Goal: Browse casually: Explore the website without a specific task or goal

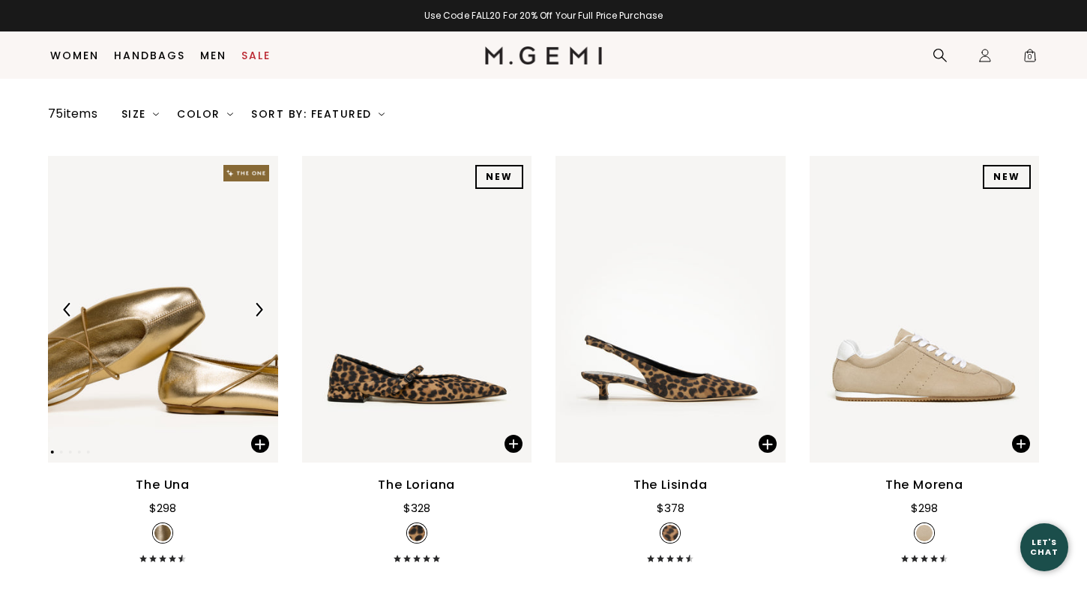
scroll to position [175, 0]
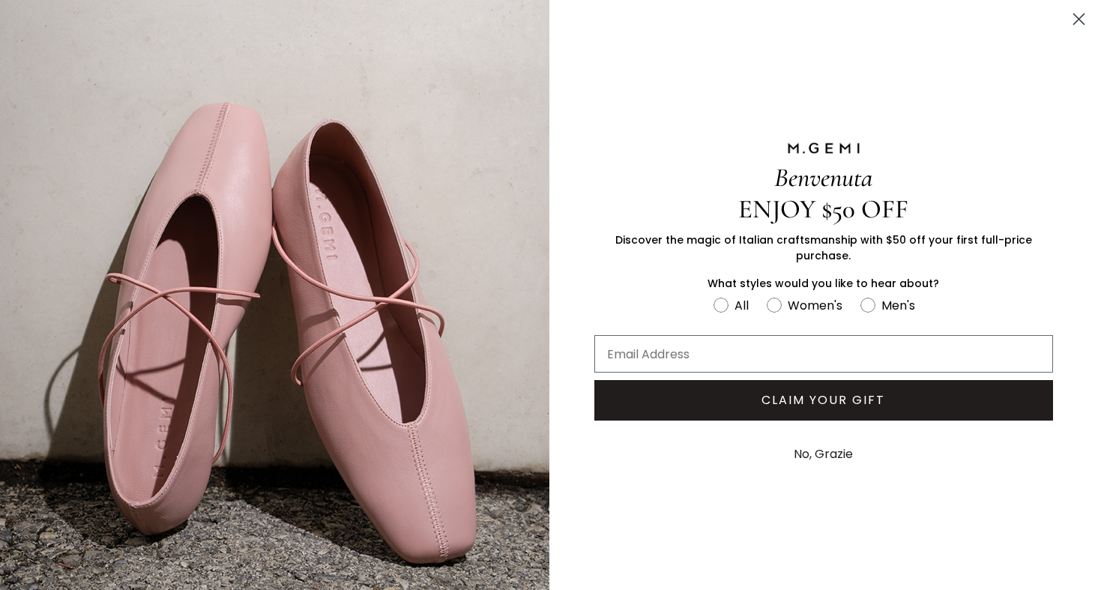
click at [1068, 16] on circle "Close dialog" at bounding box center [1079, 19] width 25 height 25
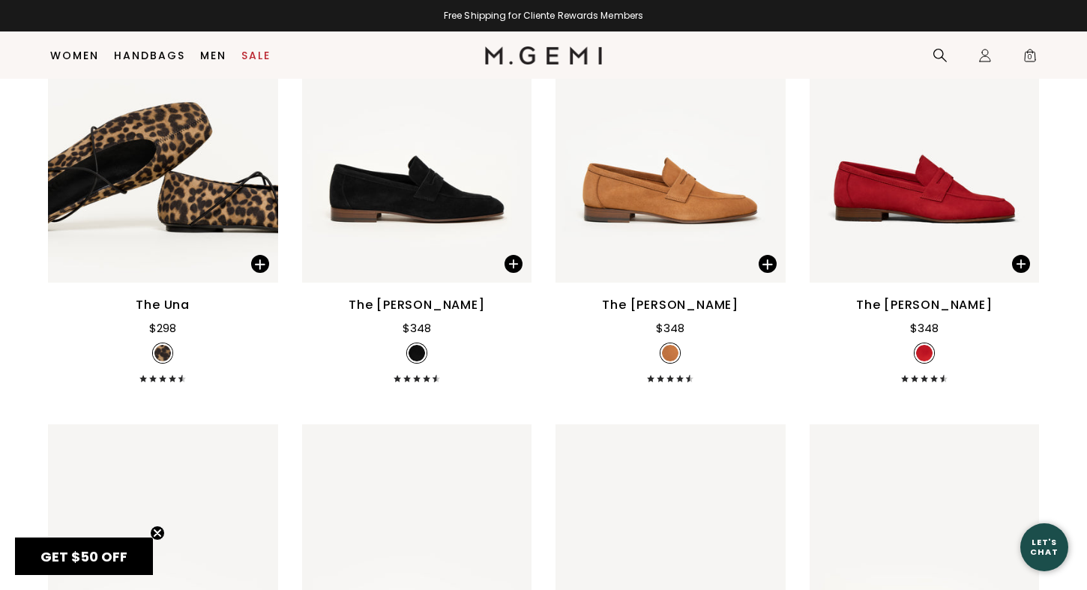
scroll to position [1612, 0]
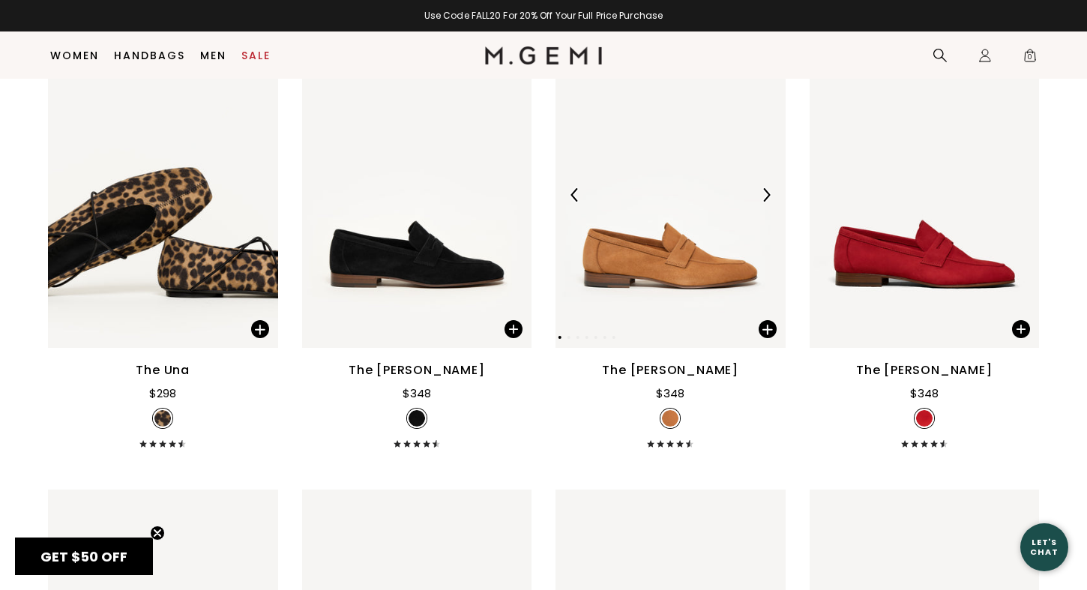
click at [768, 193] on img at bounding box center [766, 194] width 13 height 13
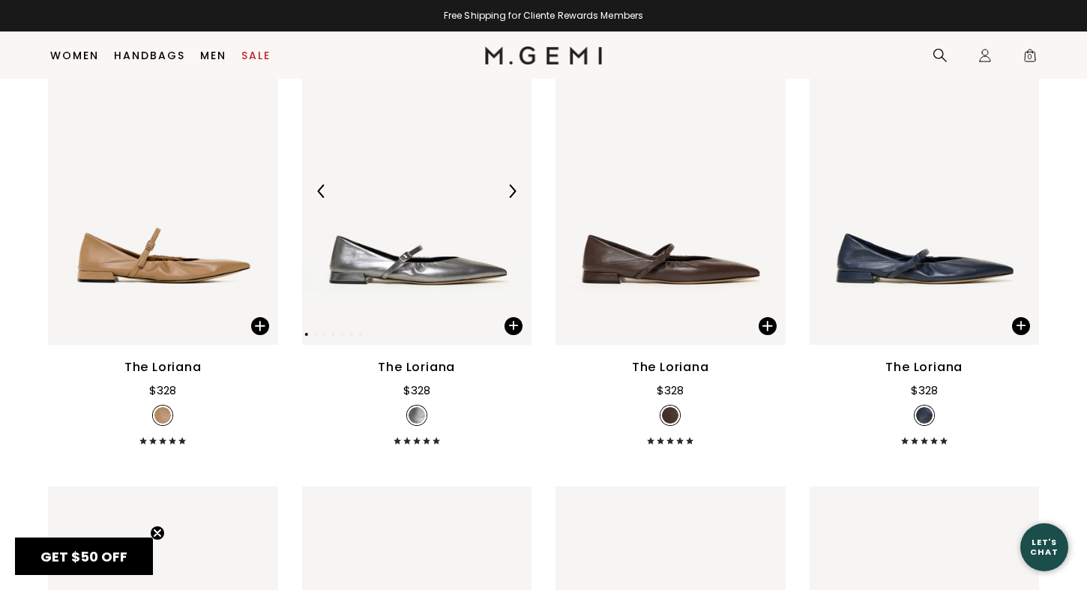
scroll to position [3406, 0]
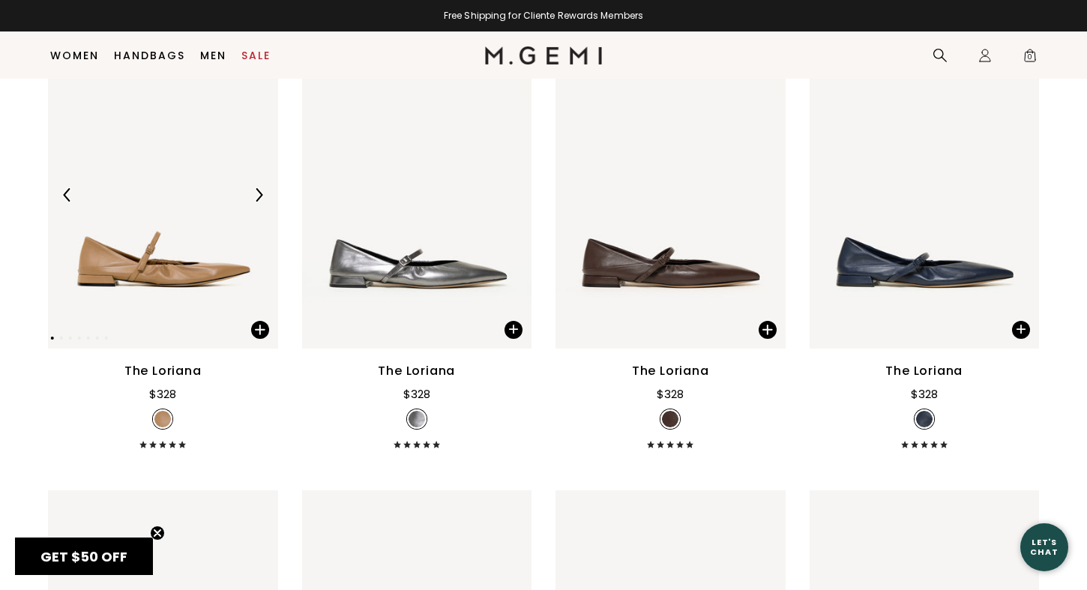
click at [259, 193] on img at bounding box center [258, 194] width 13 height 13
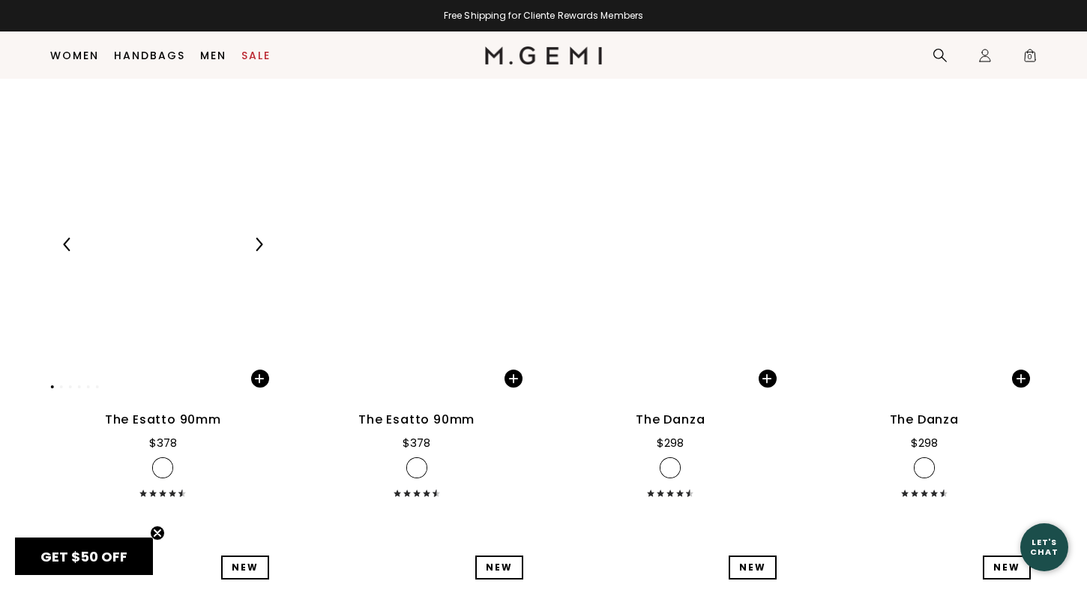
scroll to position [7031, 0]
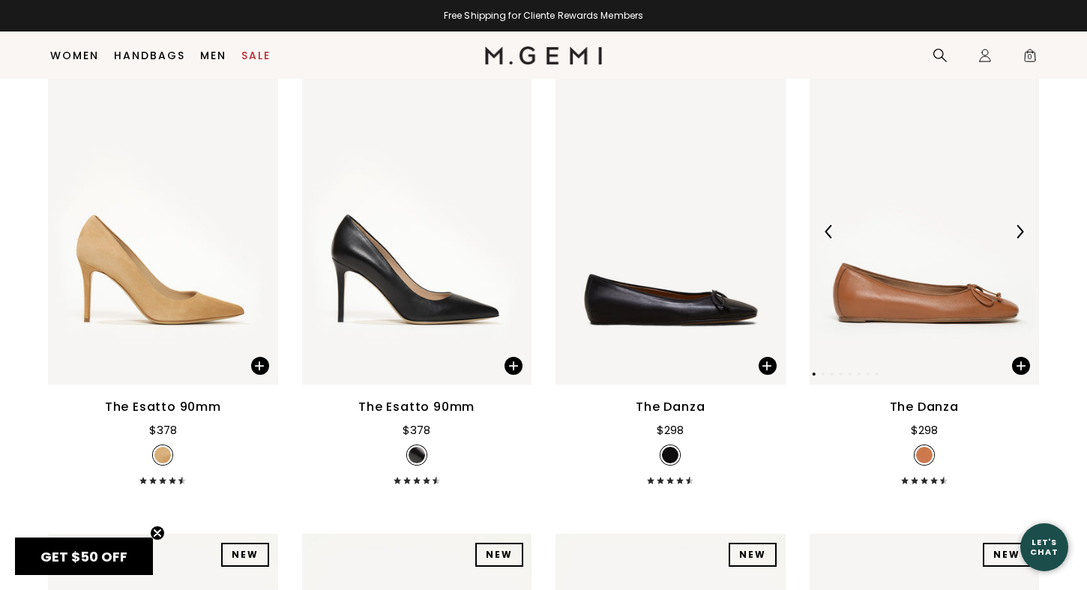
click at [1023, 225] on img at bounding box center [1019, 231] width 13 height 13
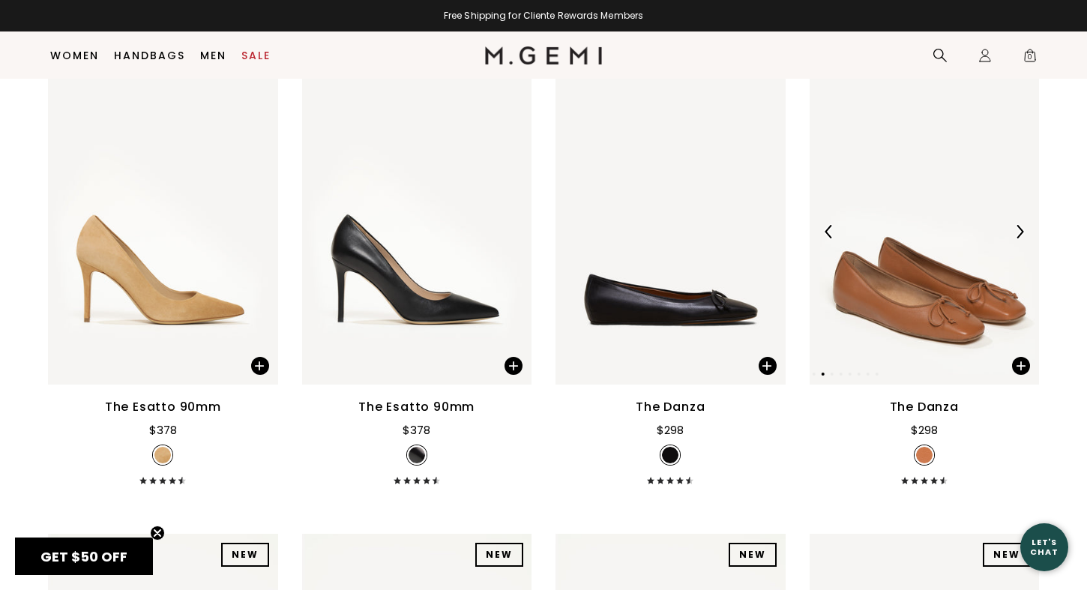
click at [1023, 225] on img at bounding box center [1019, 231] width 13 height 13
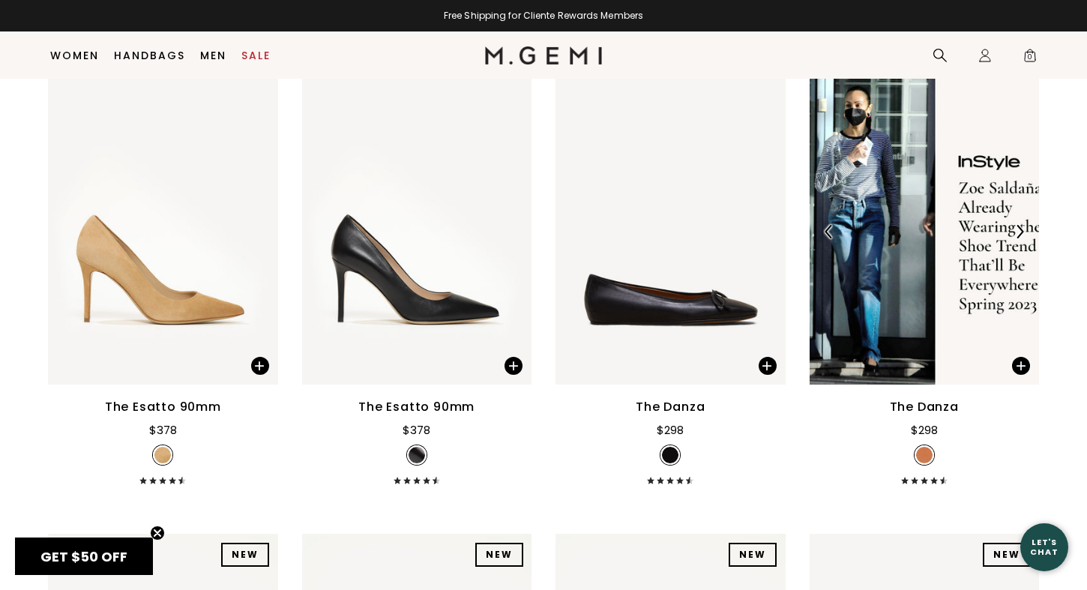
click at [826, 225] on img at bounding box center [829, 231] width 13 height 13
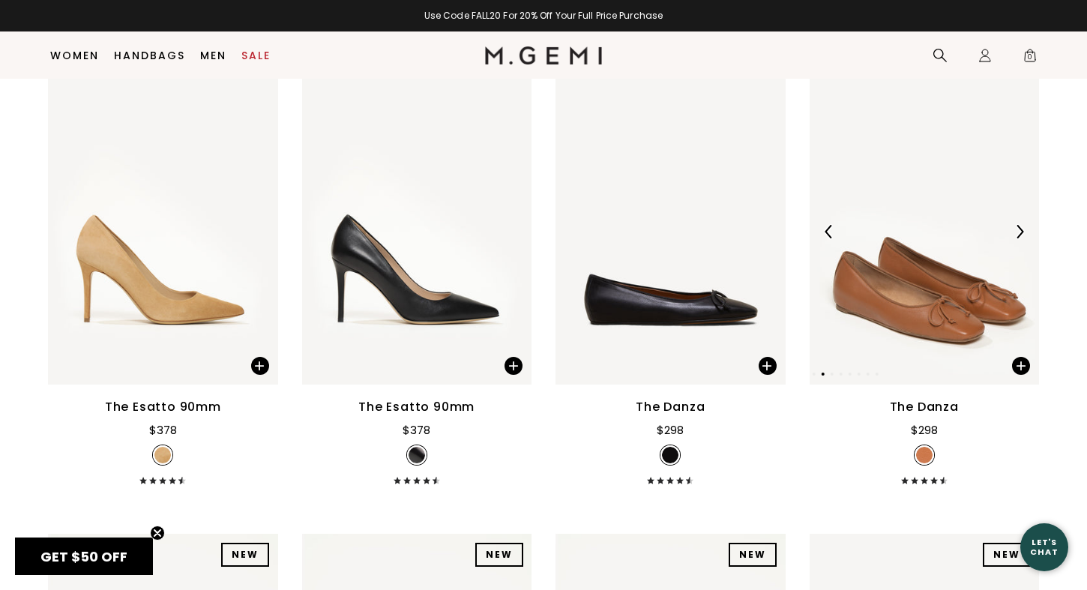
click at [925, 226] on img at bounding box center [925, 231] width 230 height 307
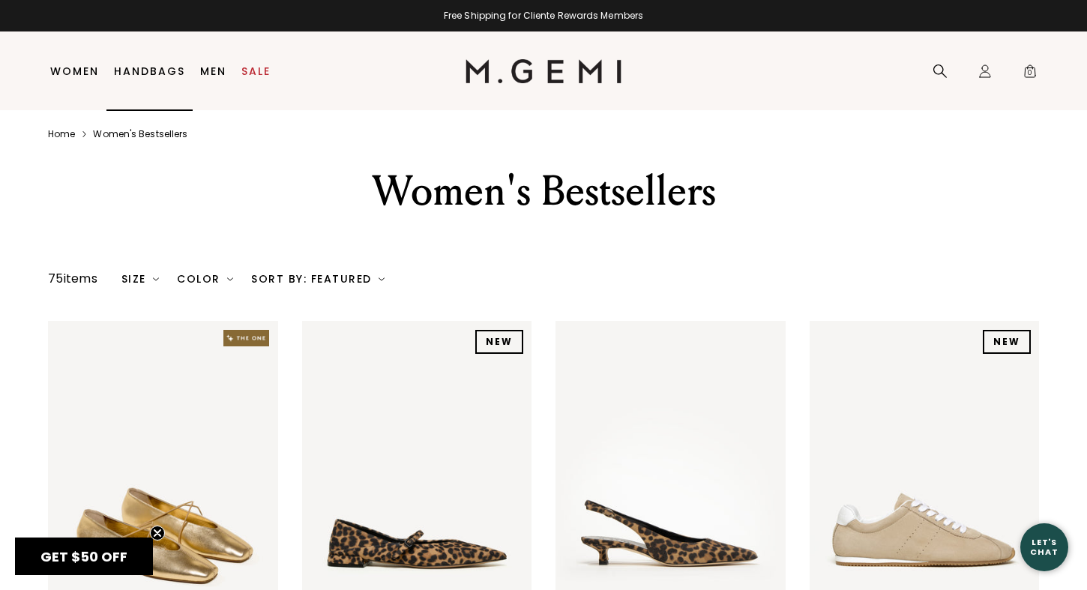
scroll to position [0, 0]
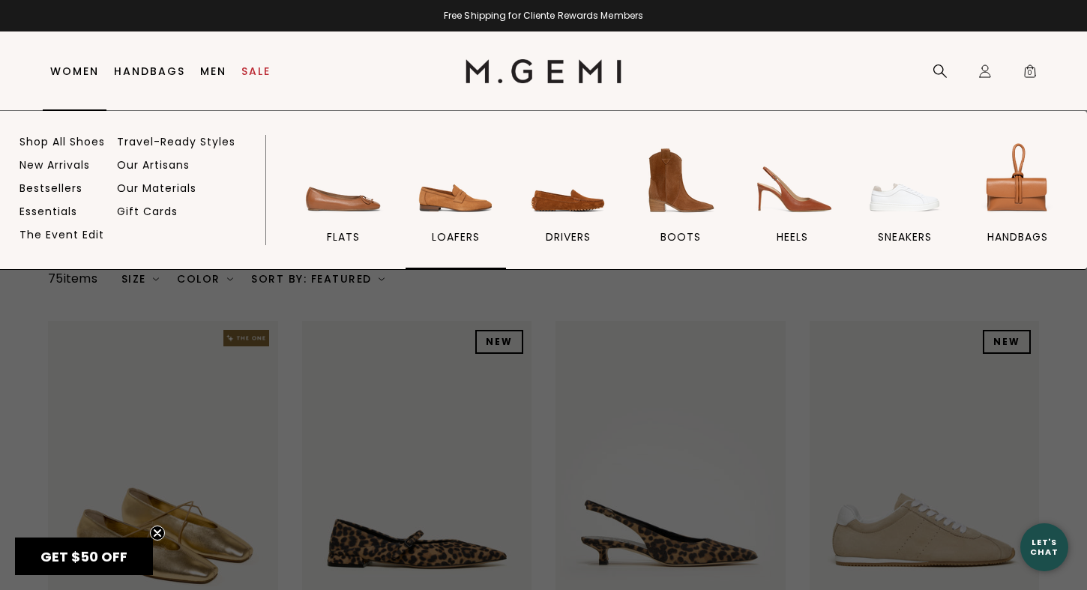
click at [451, 202] on img at bounding box center [456, 181] width 84 height 84
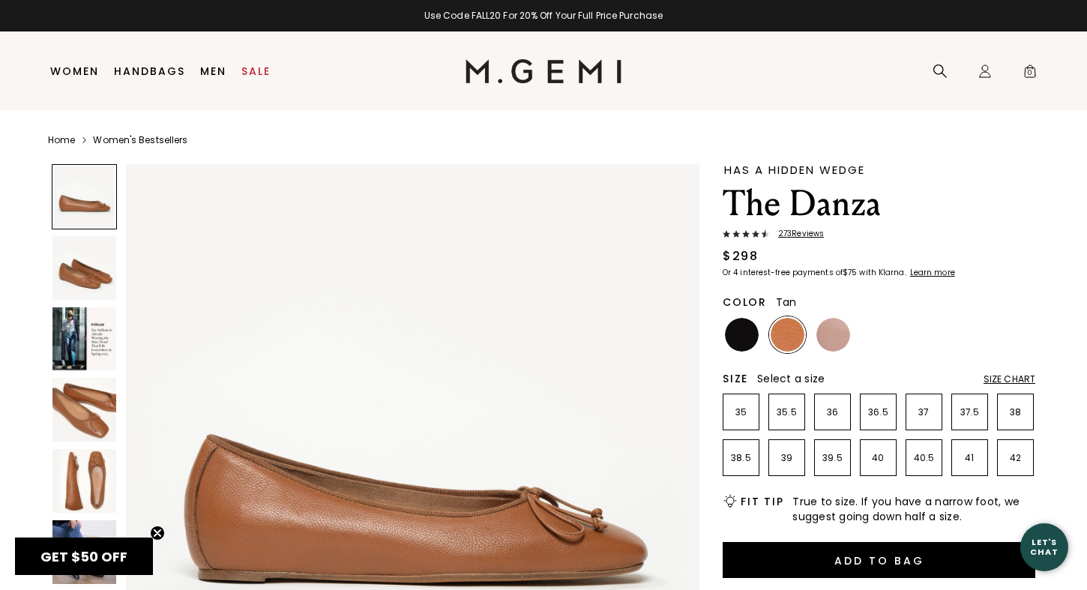
click at [79, 334] on img at bounding box center [84, 339] width 64 height 64
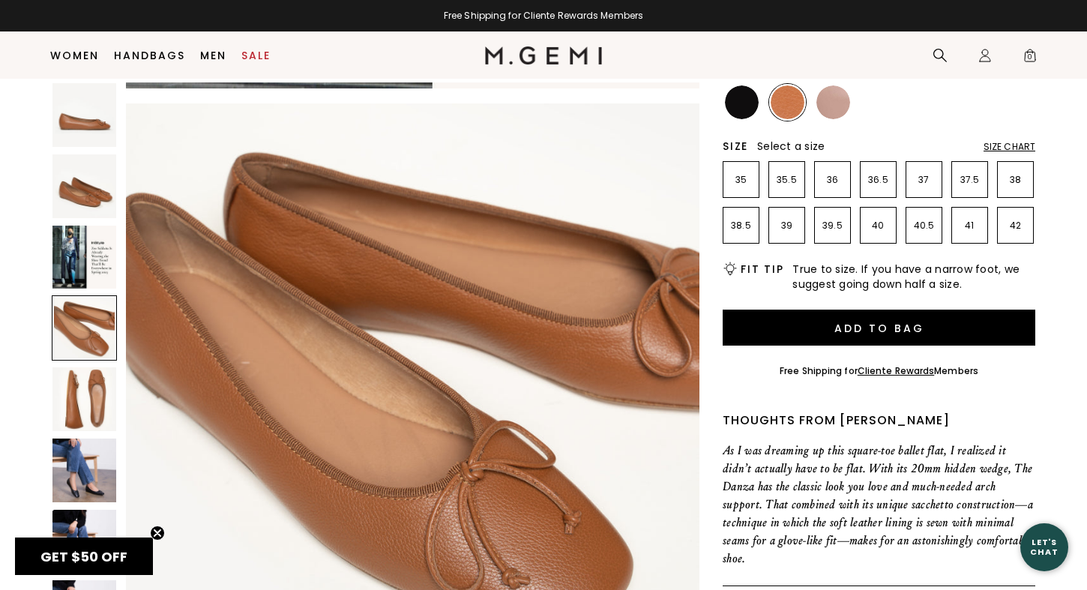
scroll to position [1824, 0]
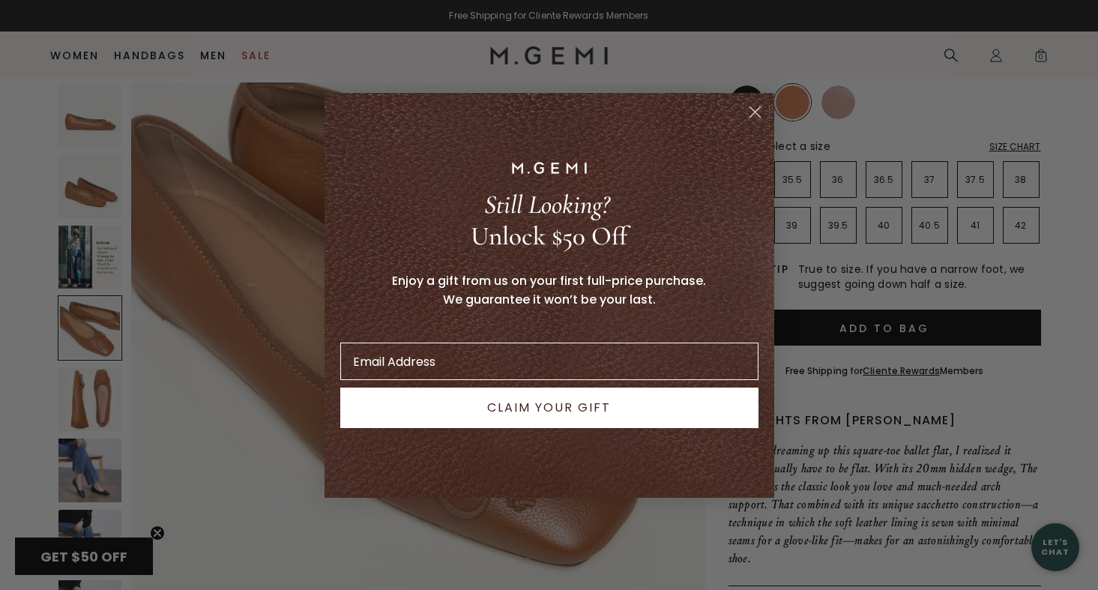
click at [760, 113] on circle "Close dialog" at bounding box center [754, 111] width 25 height 25
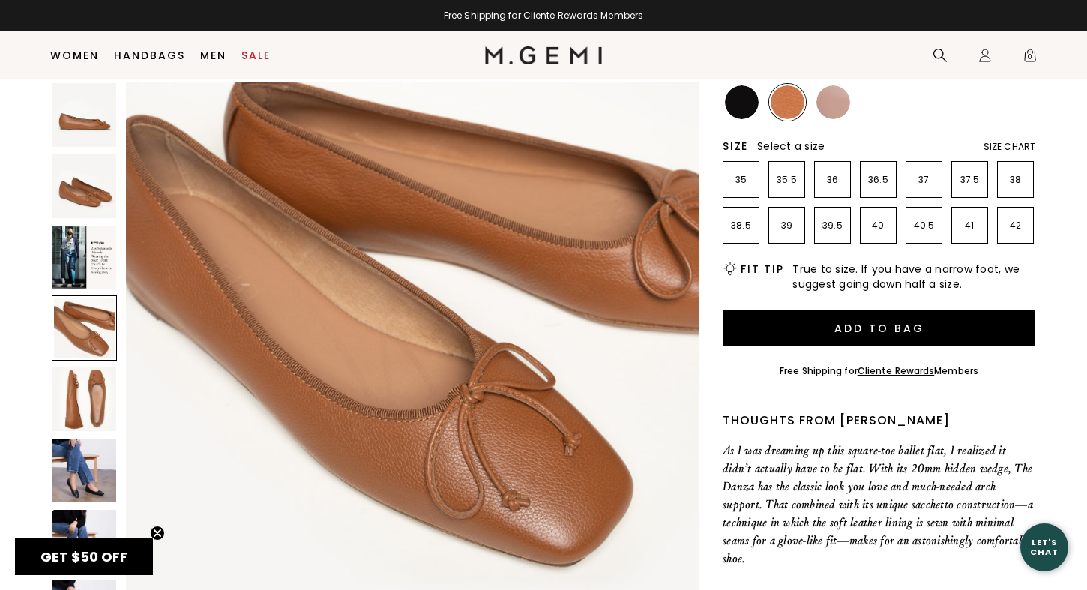
click at [88, 393] on img at bounding box center [84, 399] width 64 height 64
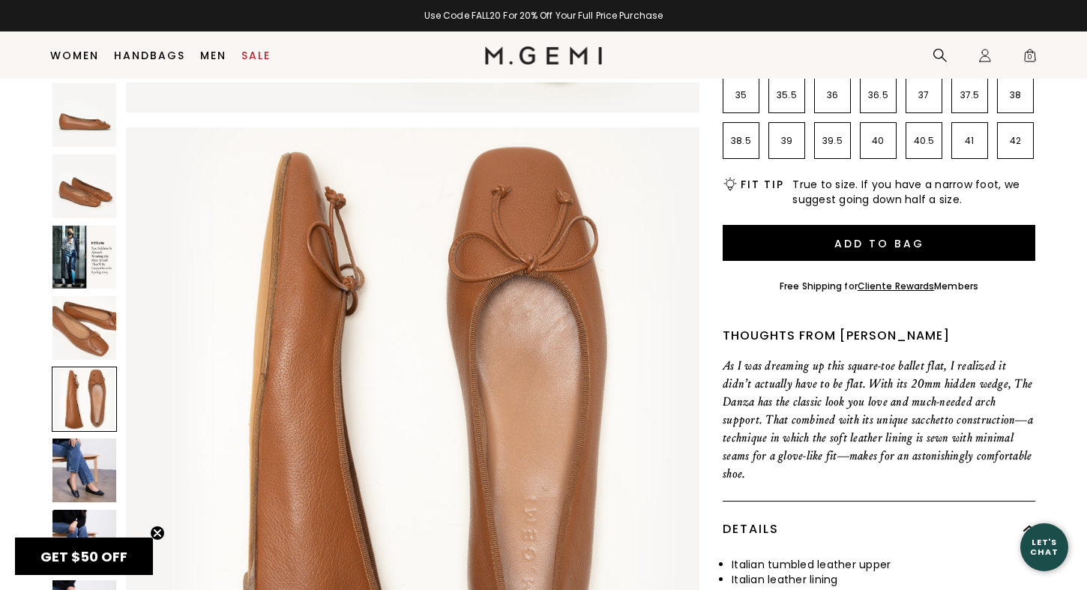
scroll to position [310, 0]
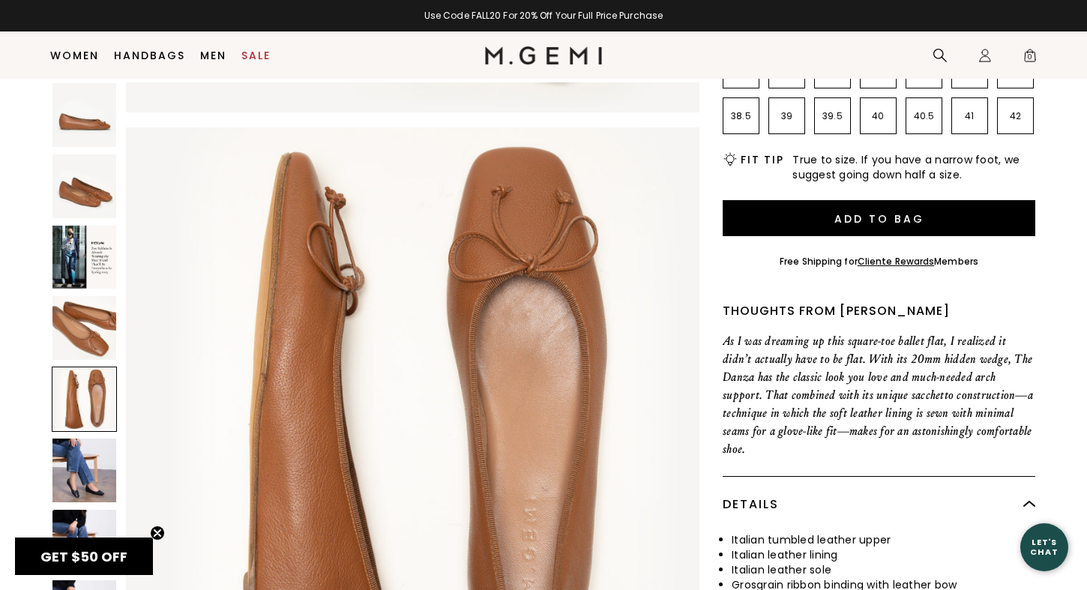
click at [79, 464] on img at bounding box center [84, 471] width 64 height 64
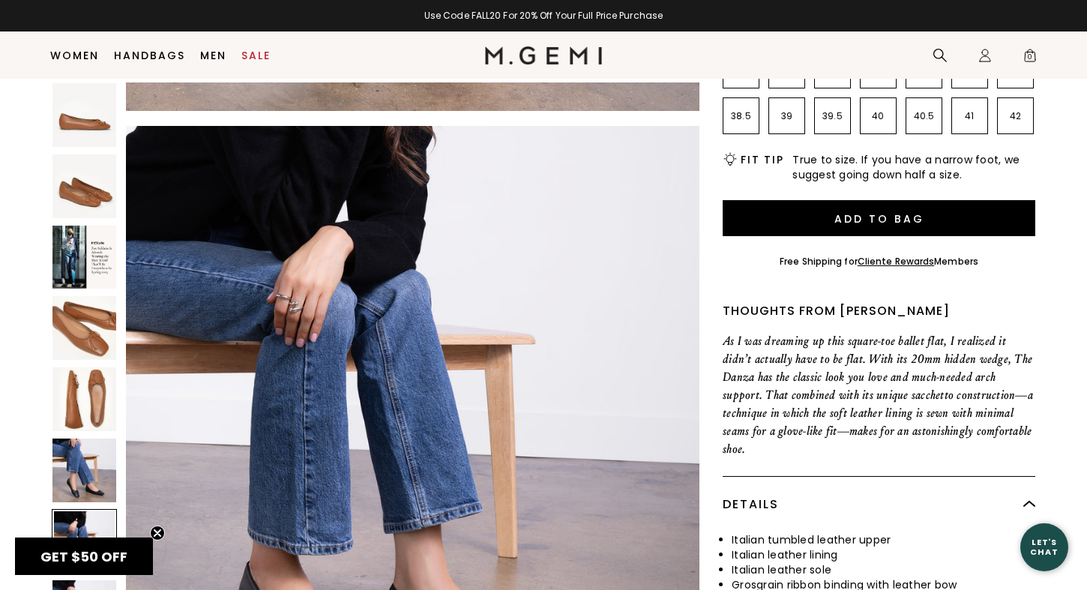
scroll to position [3577, 0]
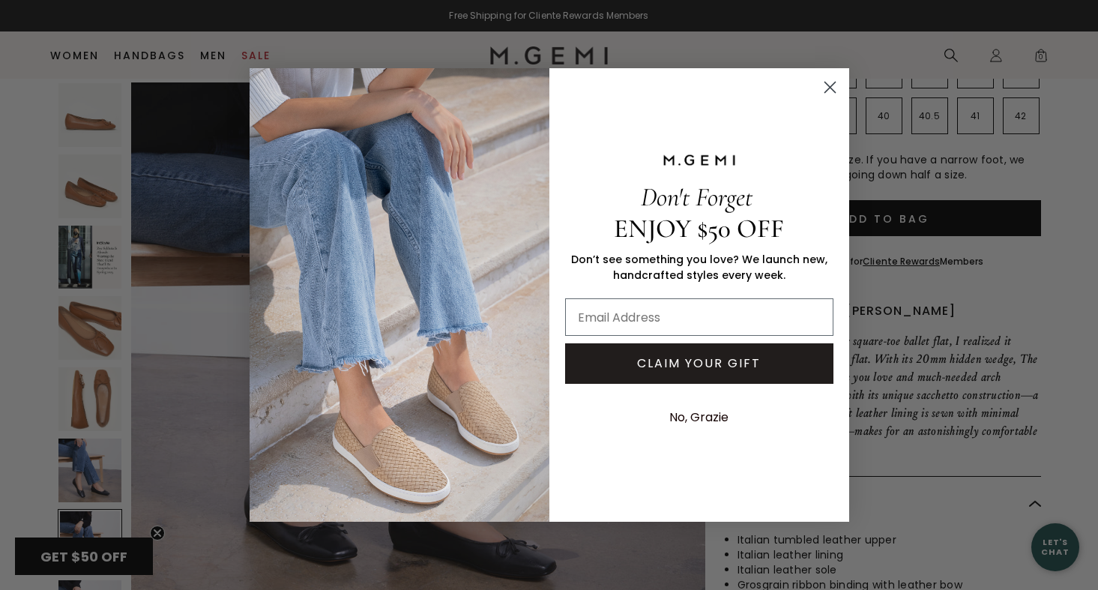
click at [836, 86] on circle "Close dialog" at bounding box center [829, 87] width 25 height 25
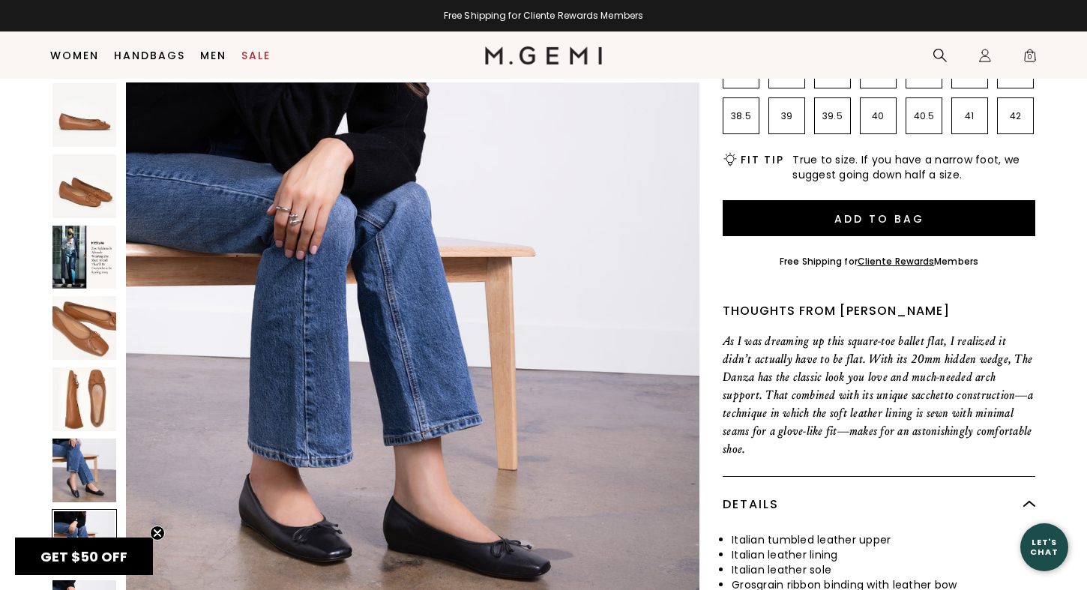
click at [24, 459] on section "Home Women's Bestsellers Has A Hidden Wedge The Danza 273 Review s $298 Or 4 in…" at bounding box center [543, 286] width 1087 height 1037
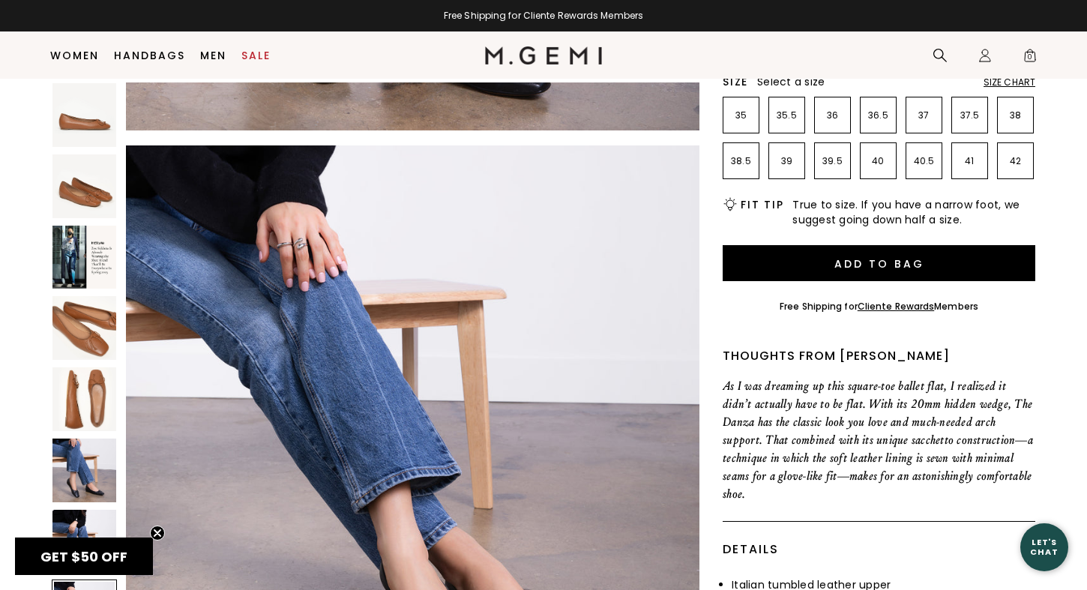
scroll to position [4058, 0]
click at [84, 471] on img at bounding box center [84, 471] width 64 height 64
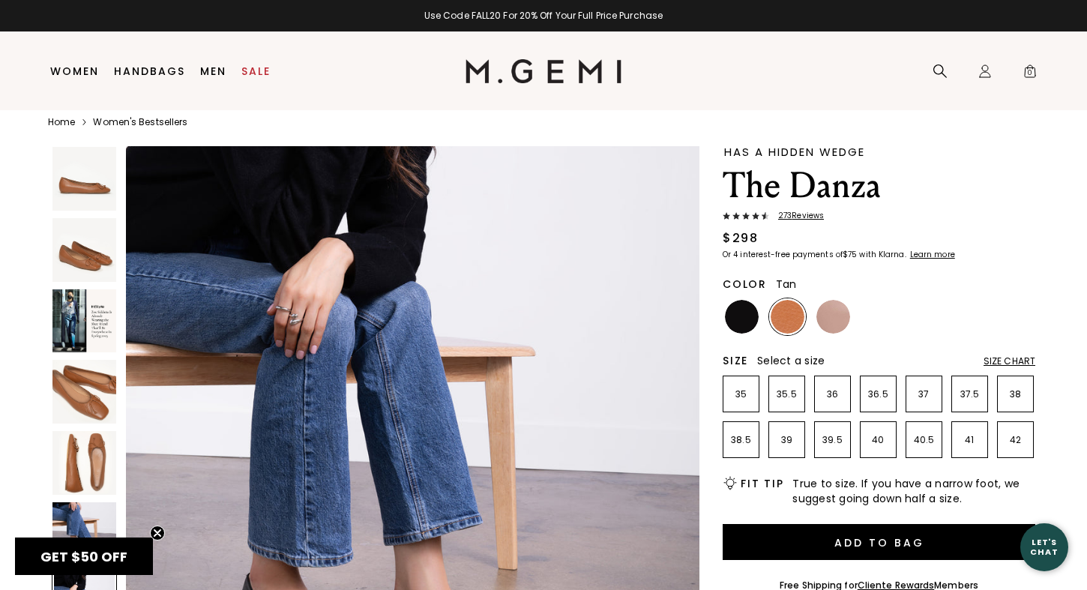
scroll to position [16, 0]
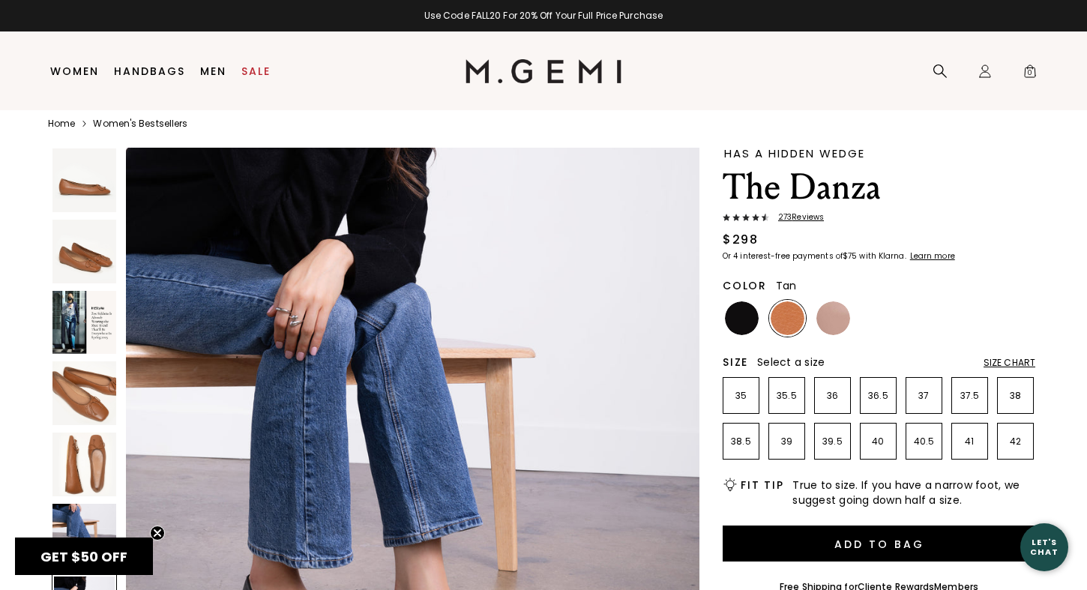
click at [808, 217] on span "273 Review s" at bounding box center [796, 217] width 55 height 9
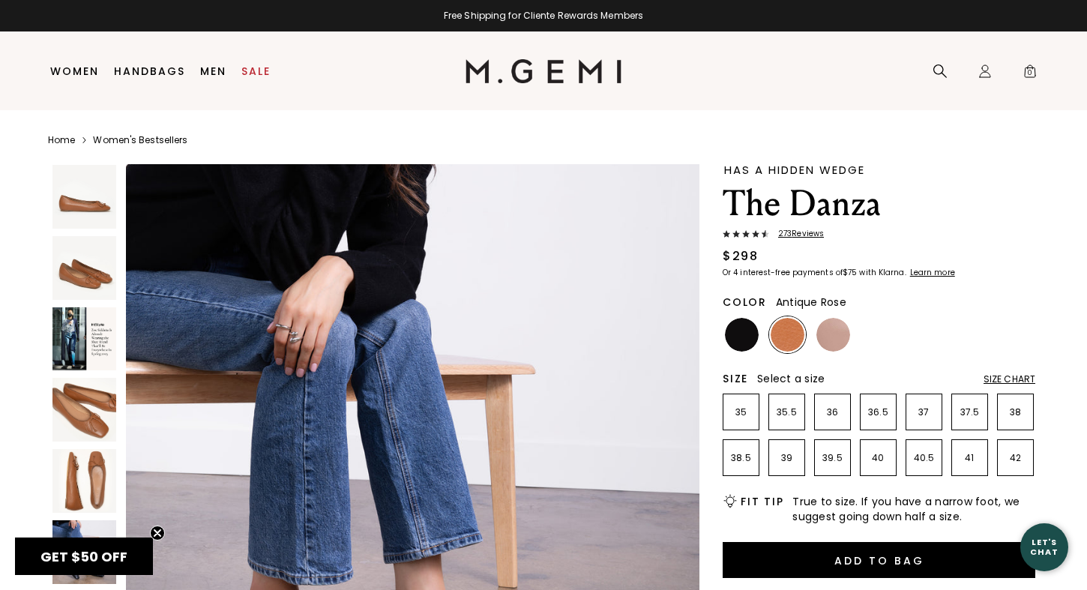
click at [834, 325] on img at bounding box center [834, 335] width 34 height 34
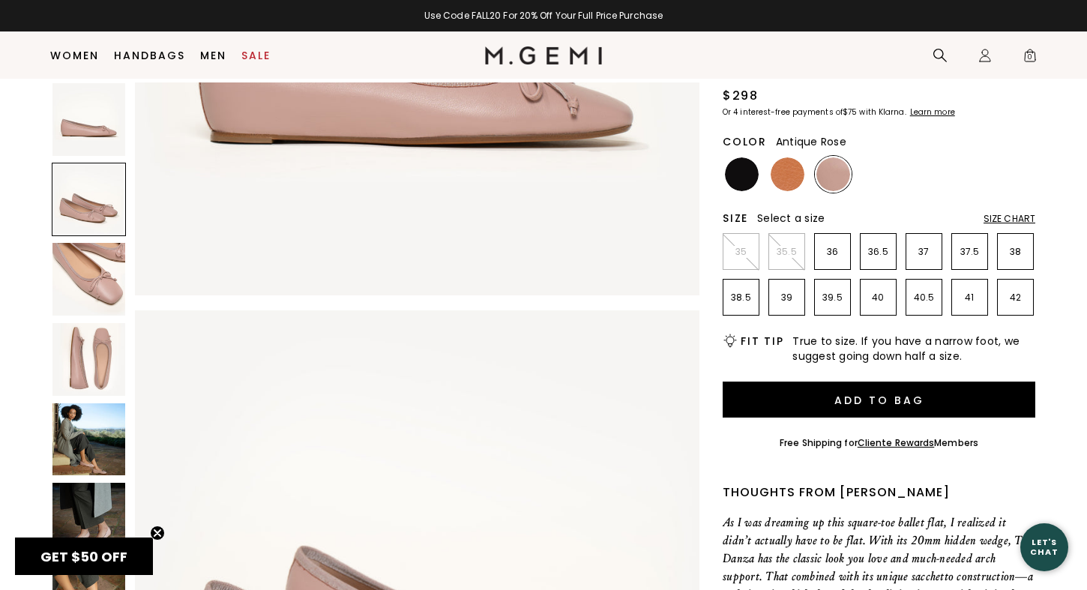
scroll to position [162, 0]
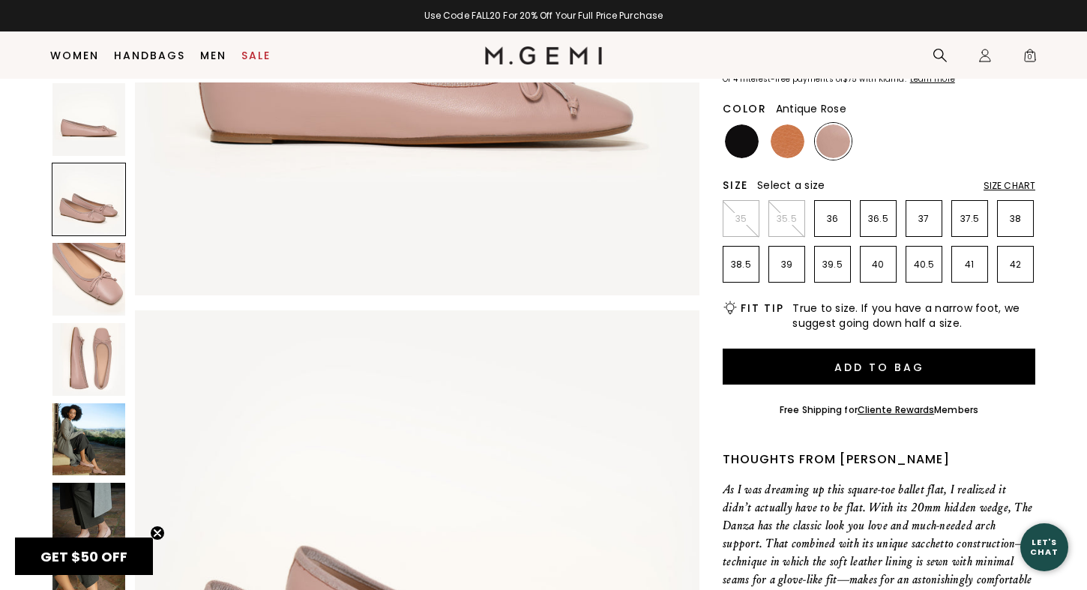
click at [90, 442] on img at bounding box center [88, 439] width 73 height 73
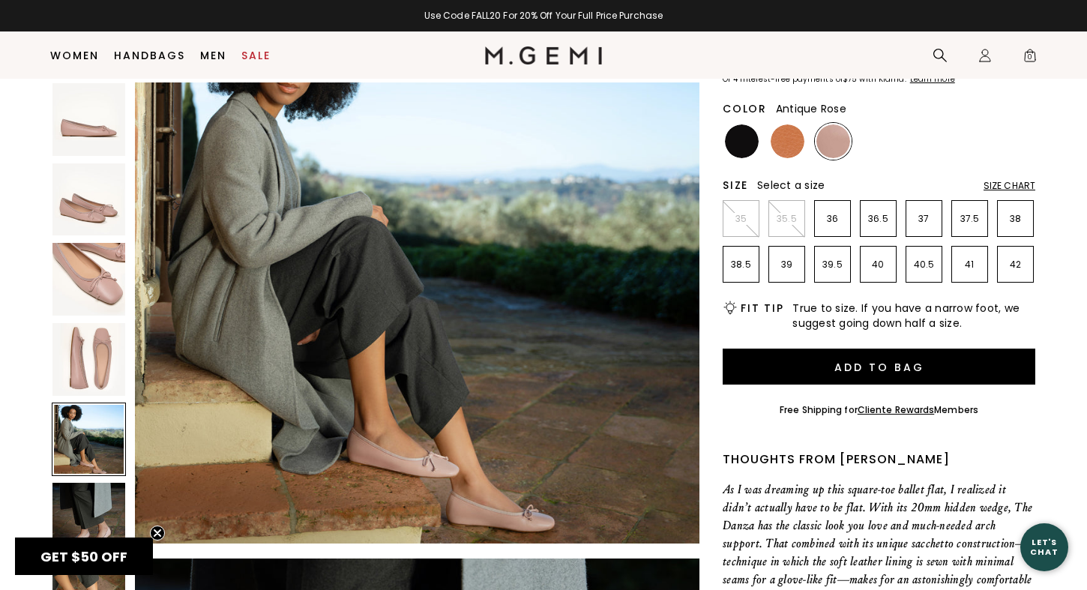
scroll to position [2426, 0]
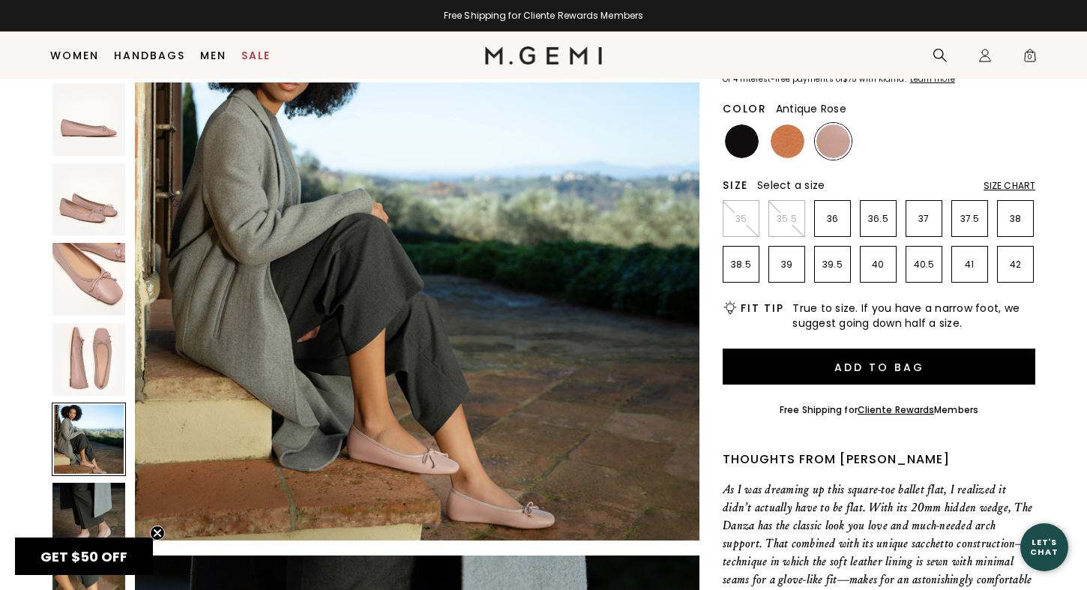
click at [94, 498] on img at bounding box center [88, 519] width 73 height 73
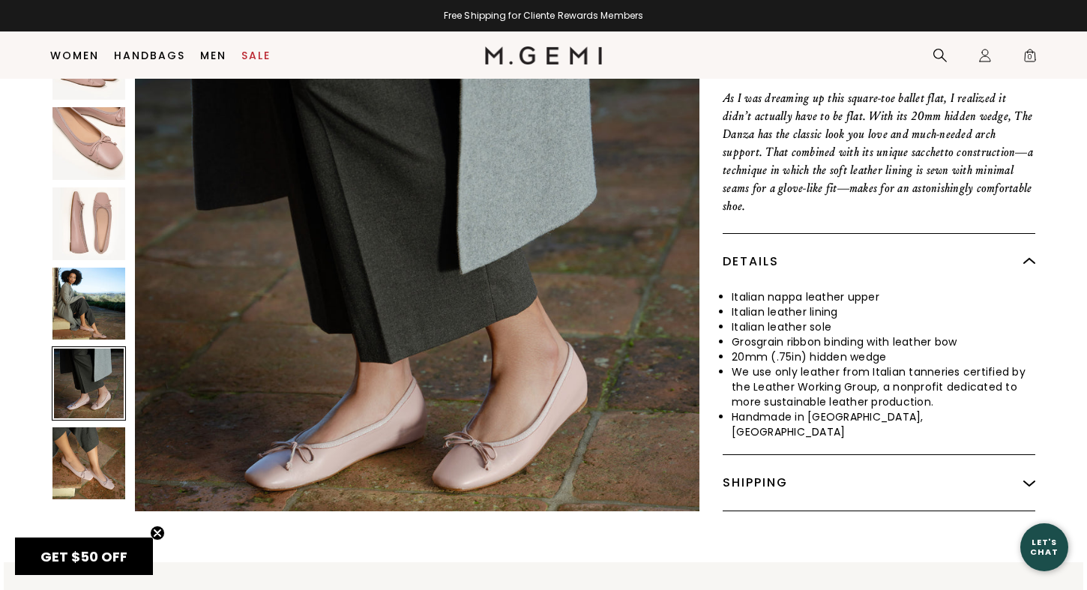
scroll to position [557, 0]
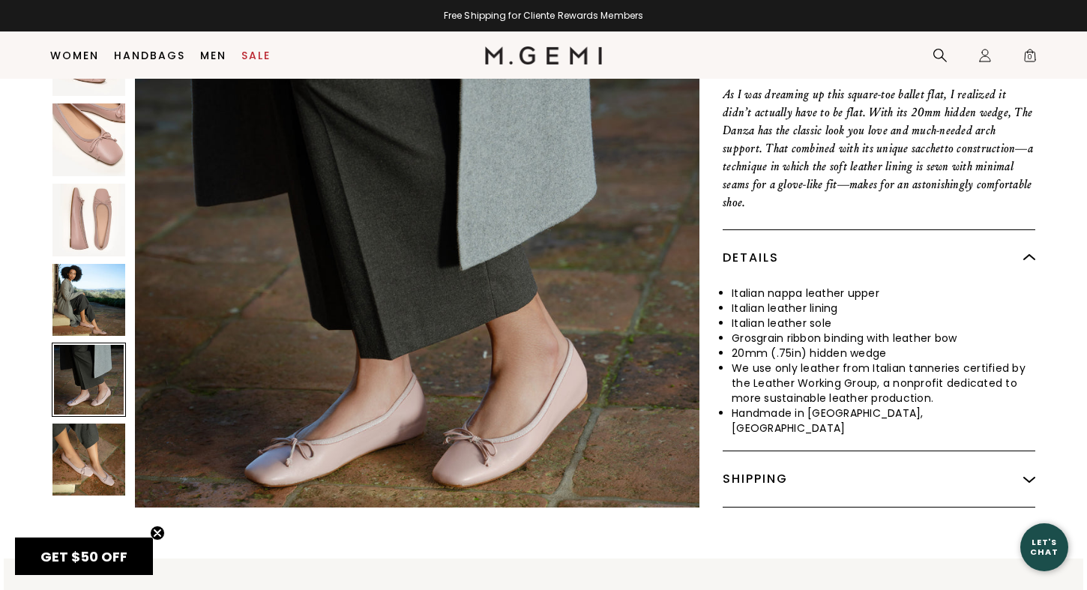
click at [67, 457] on img at bounding box center [88, 460] width 73 height 73
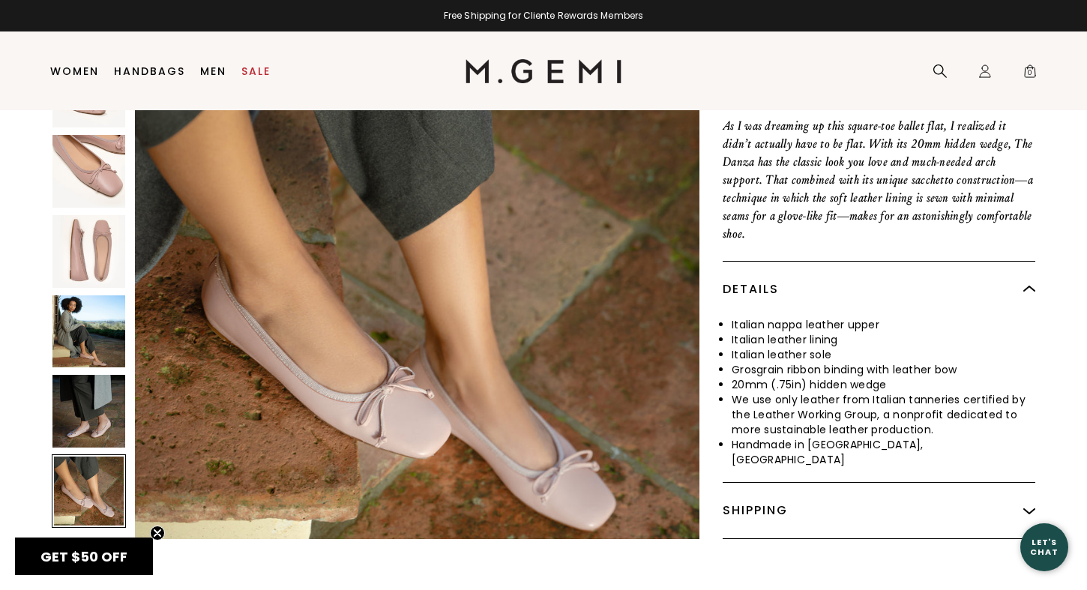
scroll to position [16, 0]
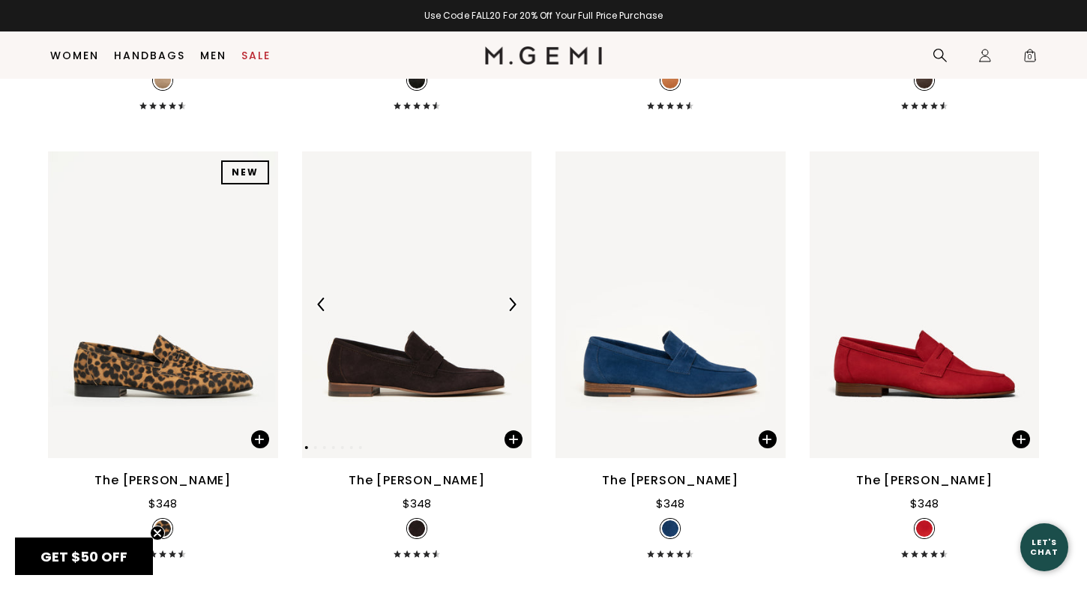
scroll to position [1125, 0]
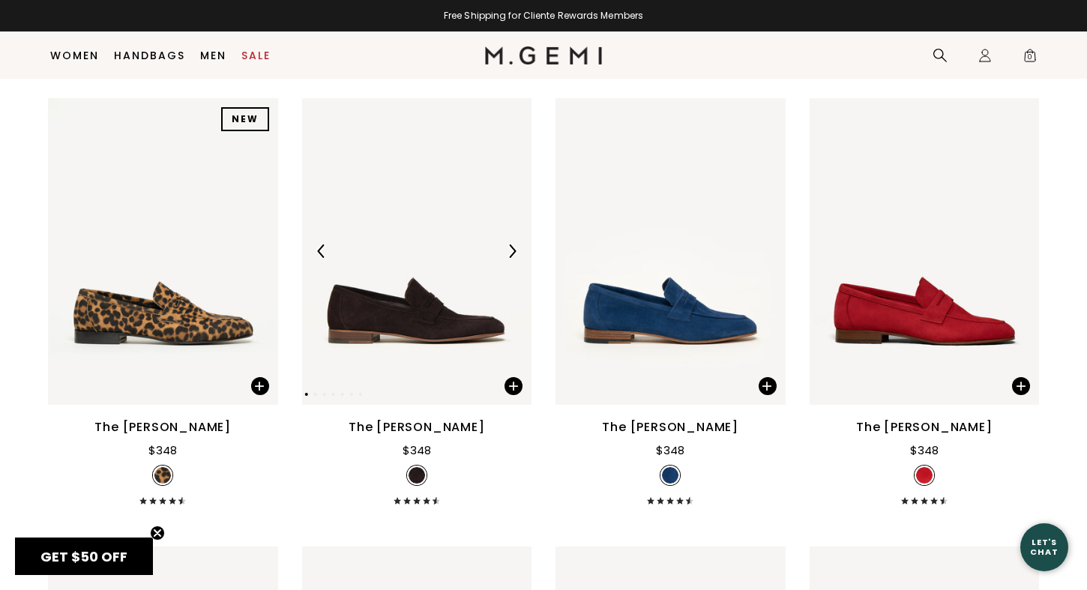
click at [509, 244] on img at bounding box center [511, 250] width 13 height 13
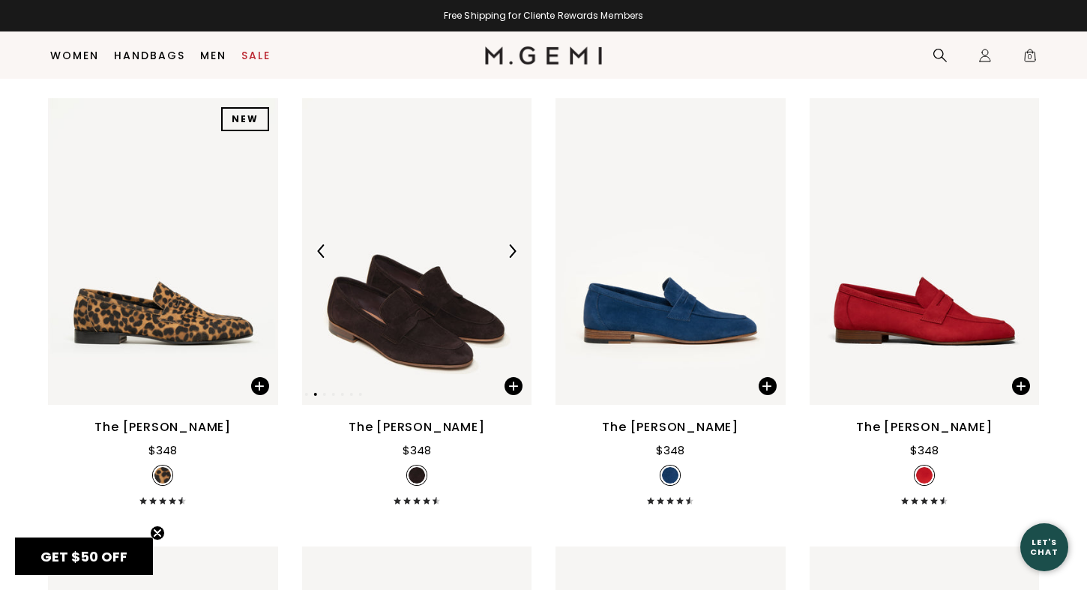
click at [509, 244] on img at bounding box center [511, 250] width 13 height 13
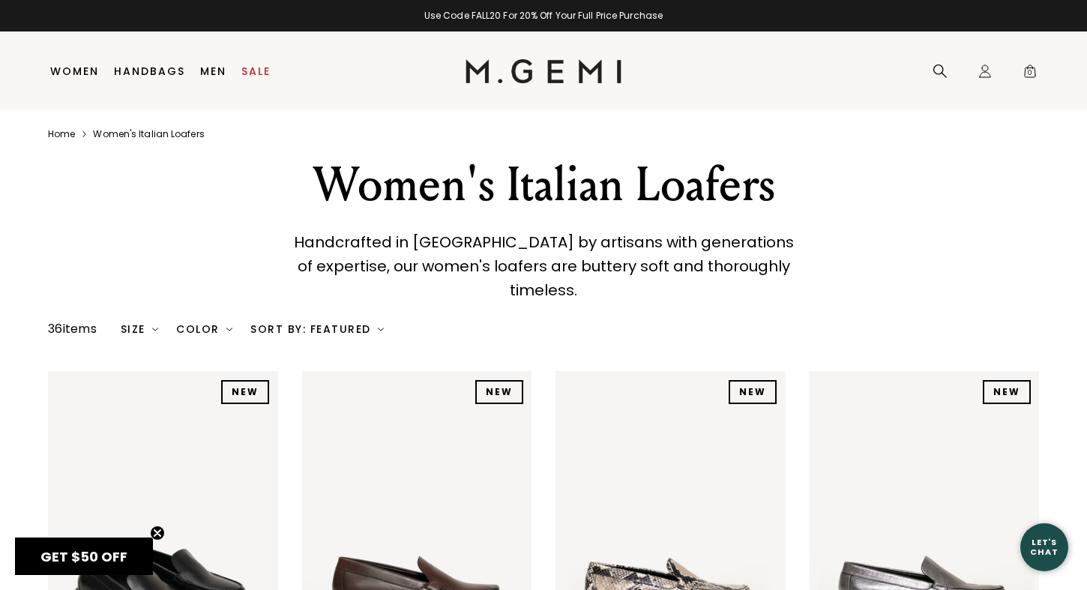
scroll to position [0, 0]
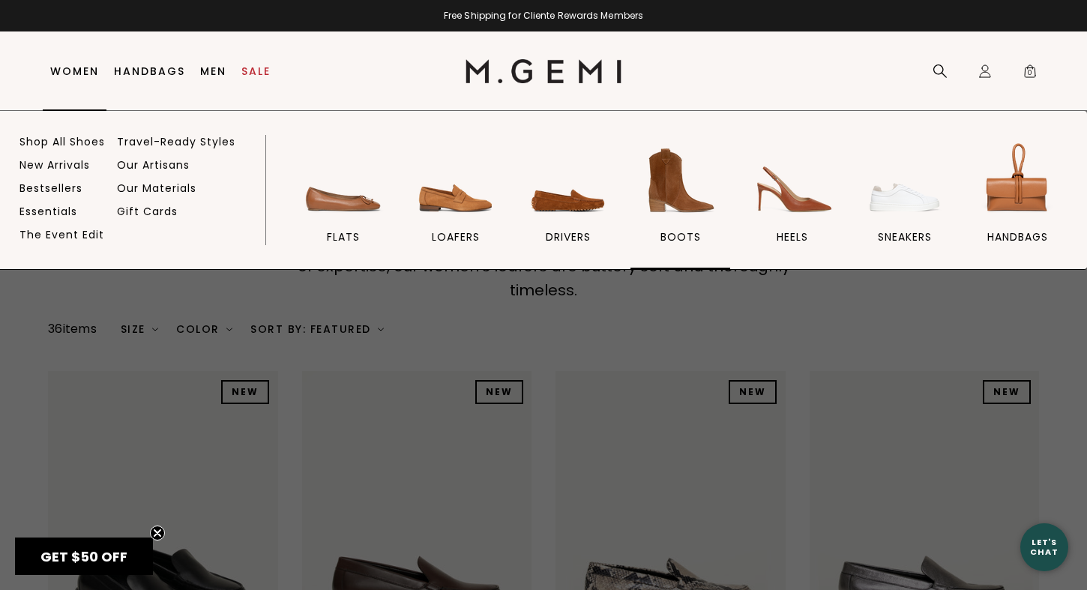
click at [680, 196] on img at bounding box center [681, 181] width 84 height 84
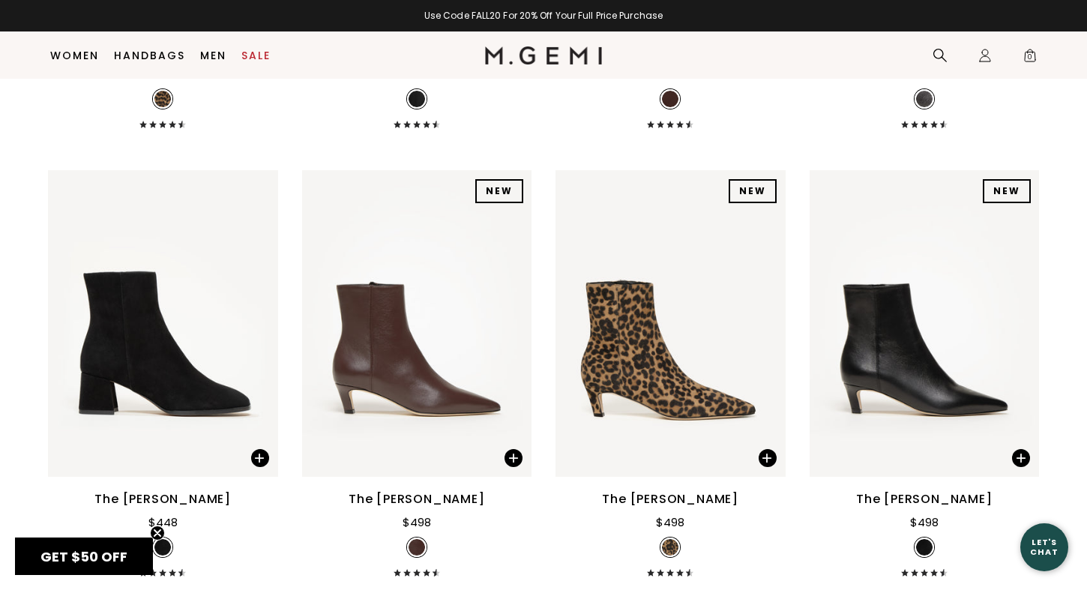
scroll to position [1102, 0]
